Goal: Task Accomplishment & Management: Manage account settings

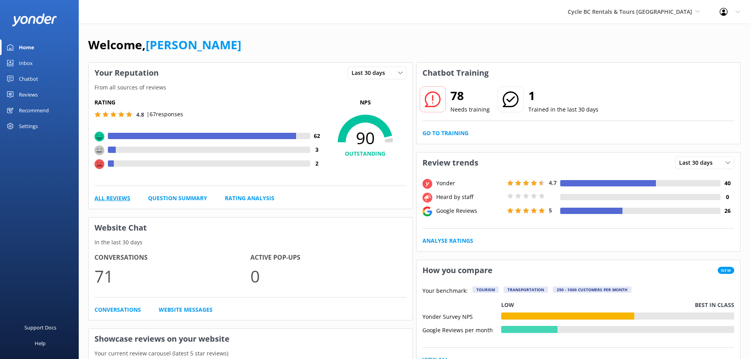
click at [115, 196] on link "All Reviews" at bounding box center [113, 198] width 36 height 9
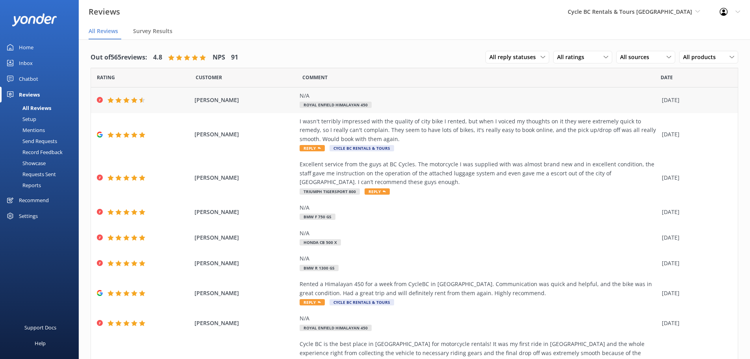
click at [228, 98] on span "[PERSON_NAME]" at bounding box center [246, 100] width 102 height 9
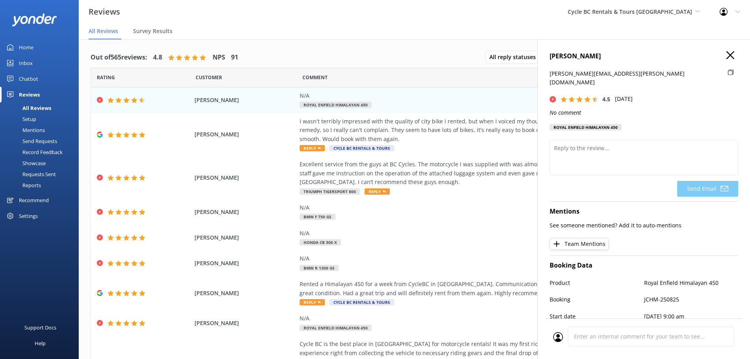
click at [726, 54] on use "button" at bounding box center [730, 55] width 8 height 8
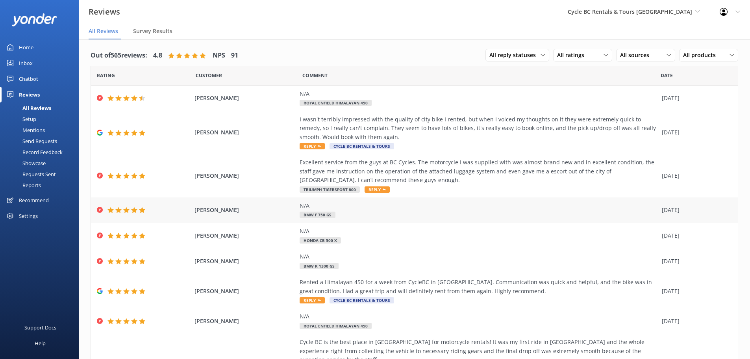
scroll to position [2, 0]
